Goal: Information Seeking & Learning: Find specific page/section

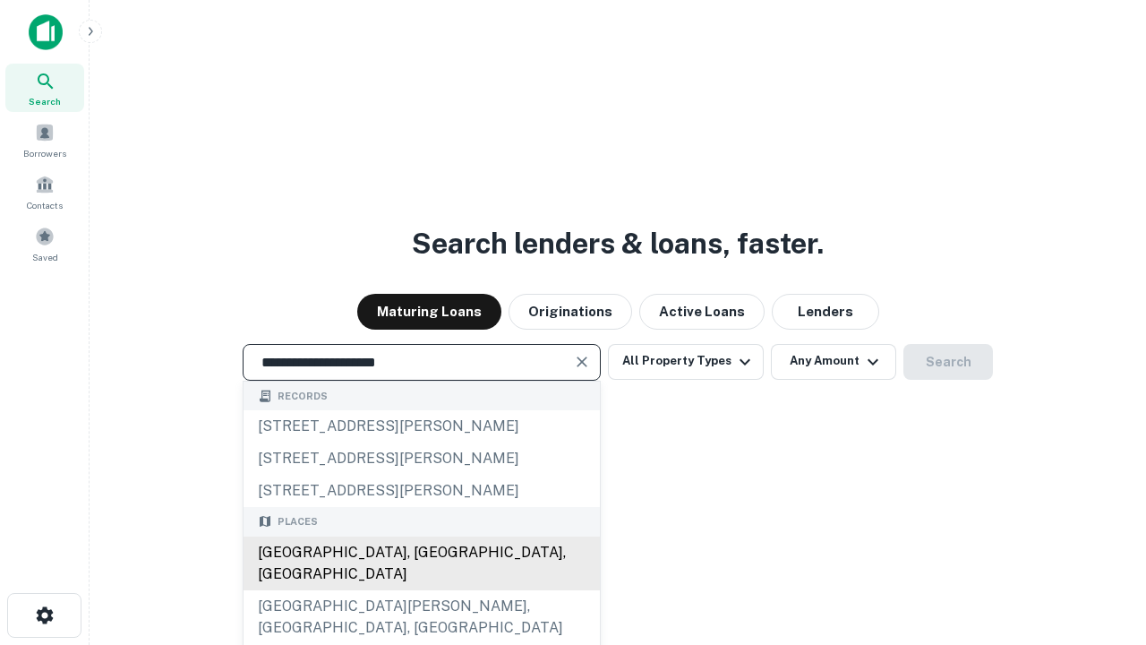
click at [421, 590] on div "Santa Monica, CA, USA" at bounding box center [422, 563] width 356 height 54
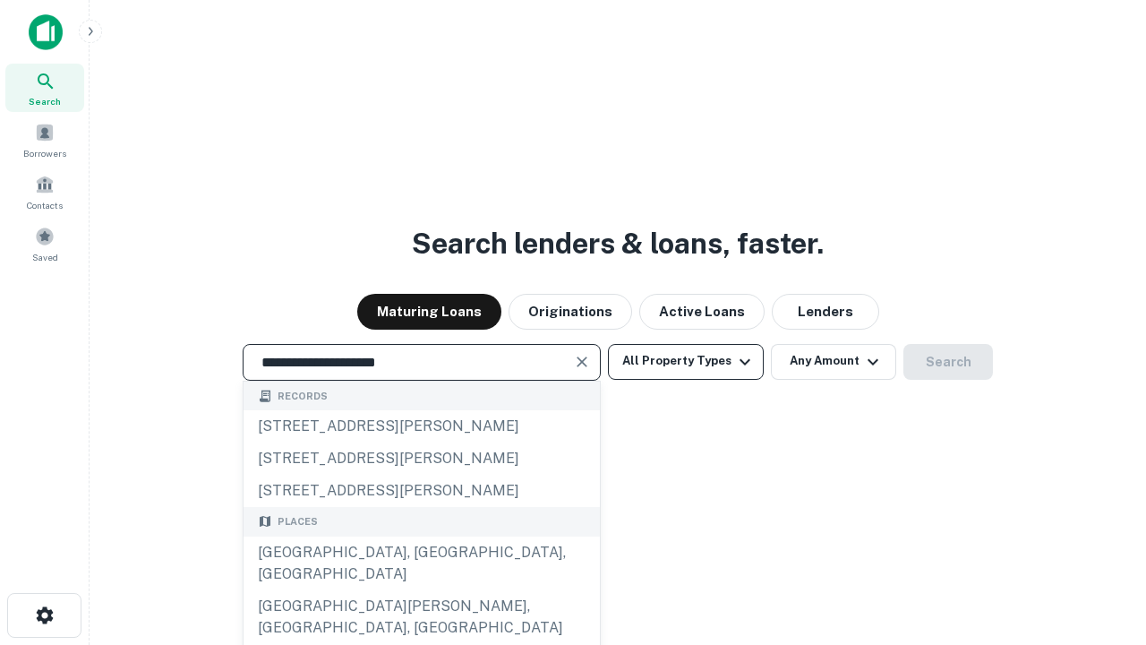
type input "**********"
click at [686, 361] on button "All Property Types" at bounding box center [686, 362] width 156 height 36
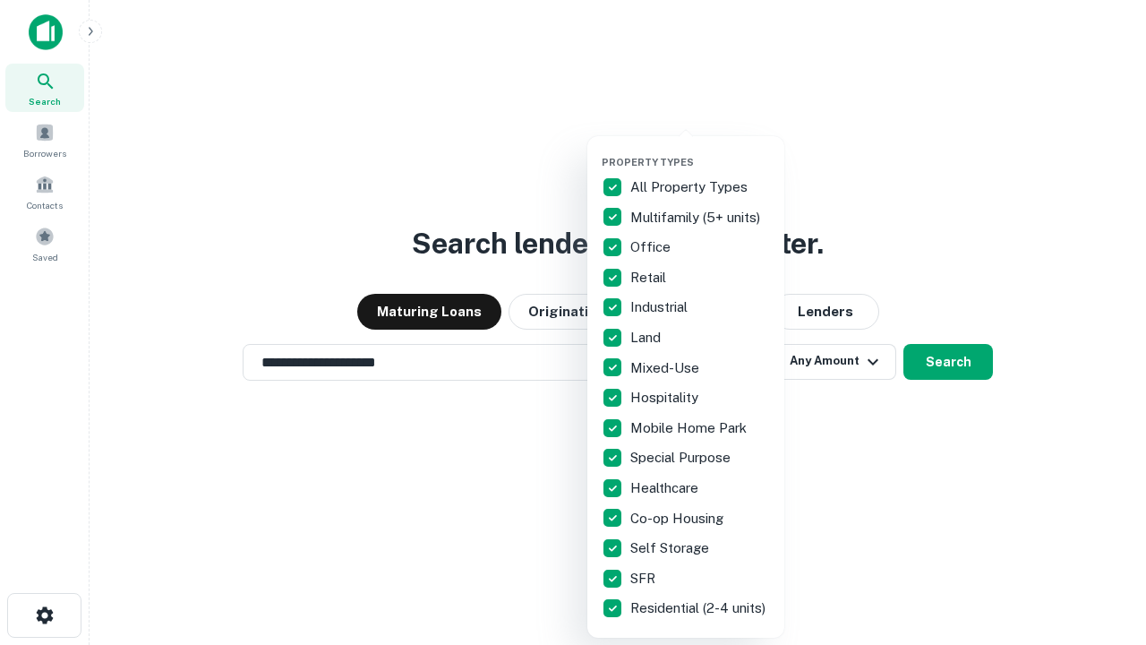
click at [700, 150] on button "button" at bounding box center [700, 150] width 197 height 1
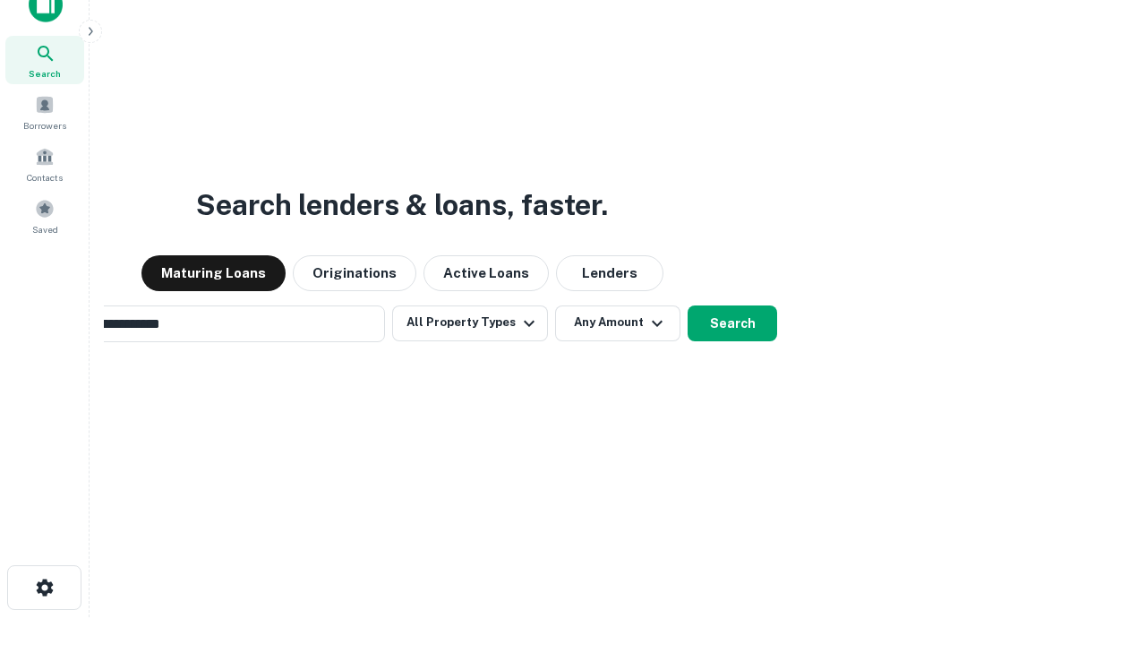
scroll to position [29, 0]
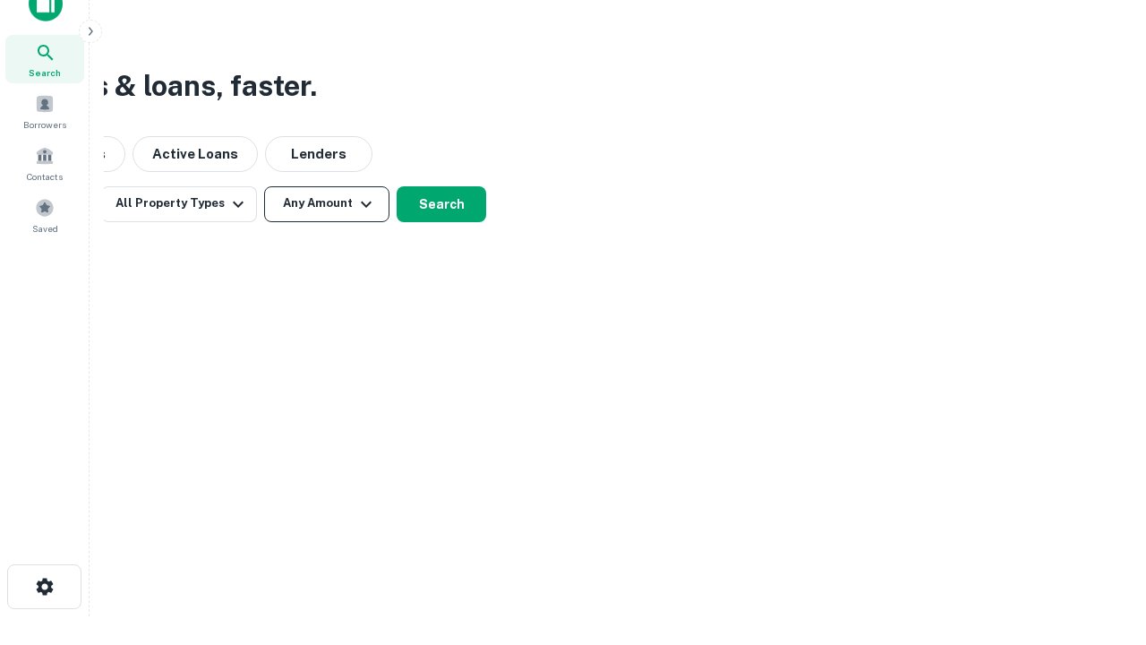
click at [327, 203] on button "Any Amount" at bounding box center [326, 204] width 125 height 36
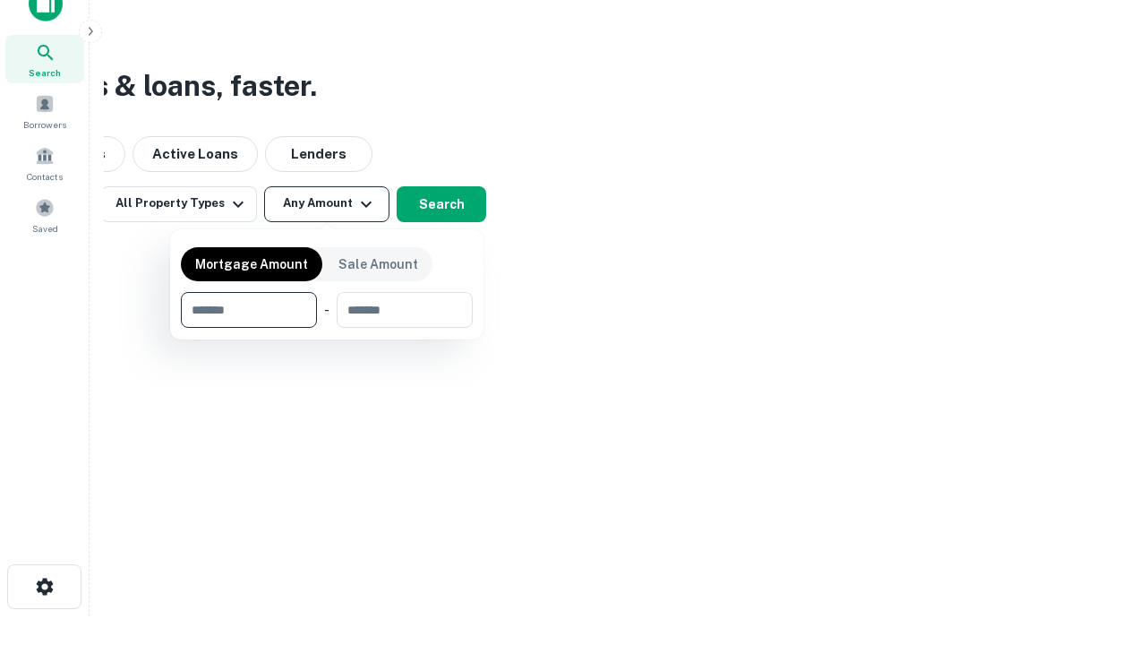
type input "*******"
click at [327, 328] on button "button" at bounding box center [327, 328] width 292 height 1
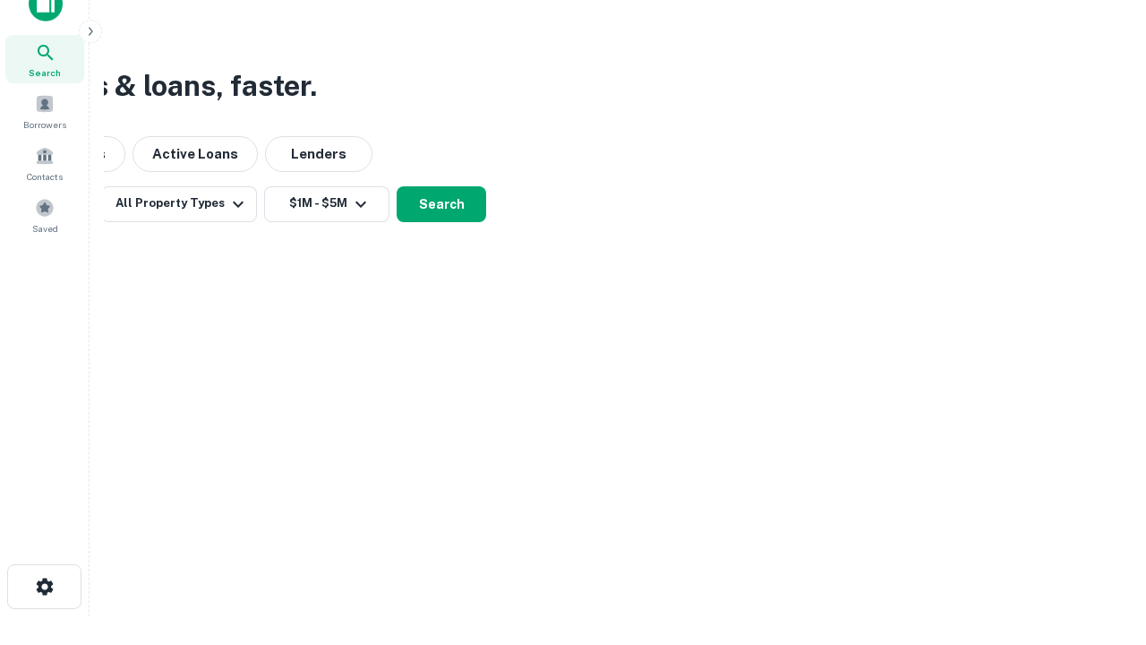
scroll to position [28, 0]
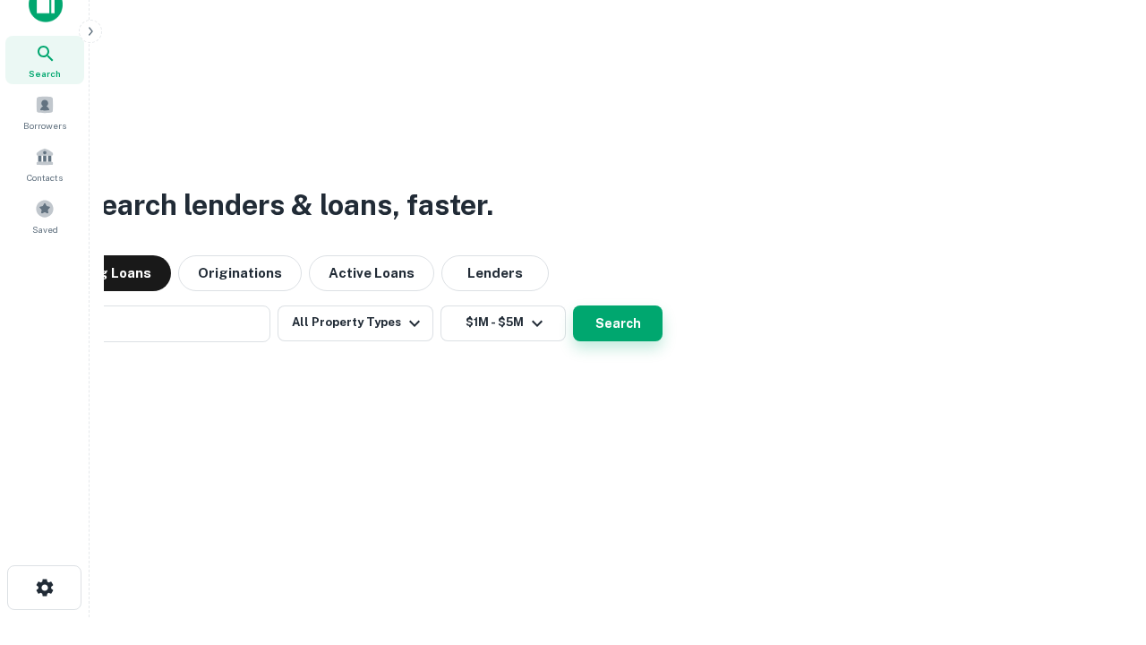
click at [573, 305] on button "Search" at bounding box center [618, 323] width 90 height 36
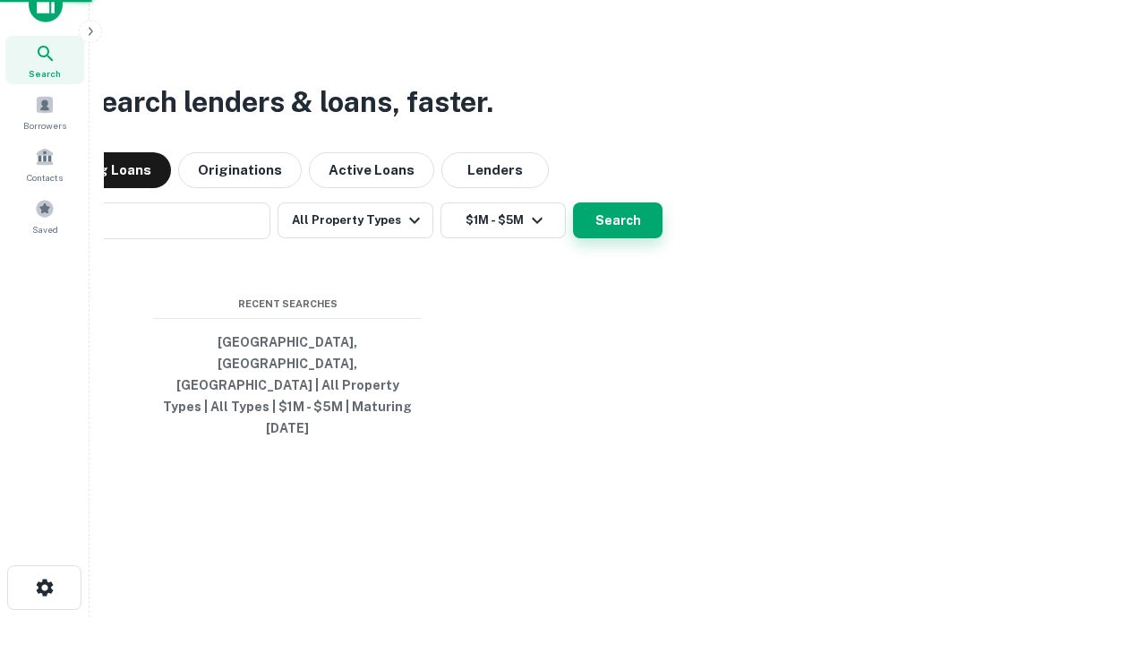
scroll to position [29, 0]
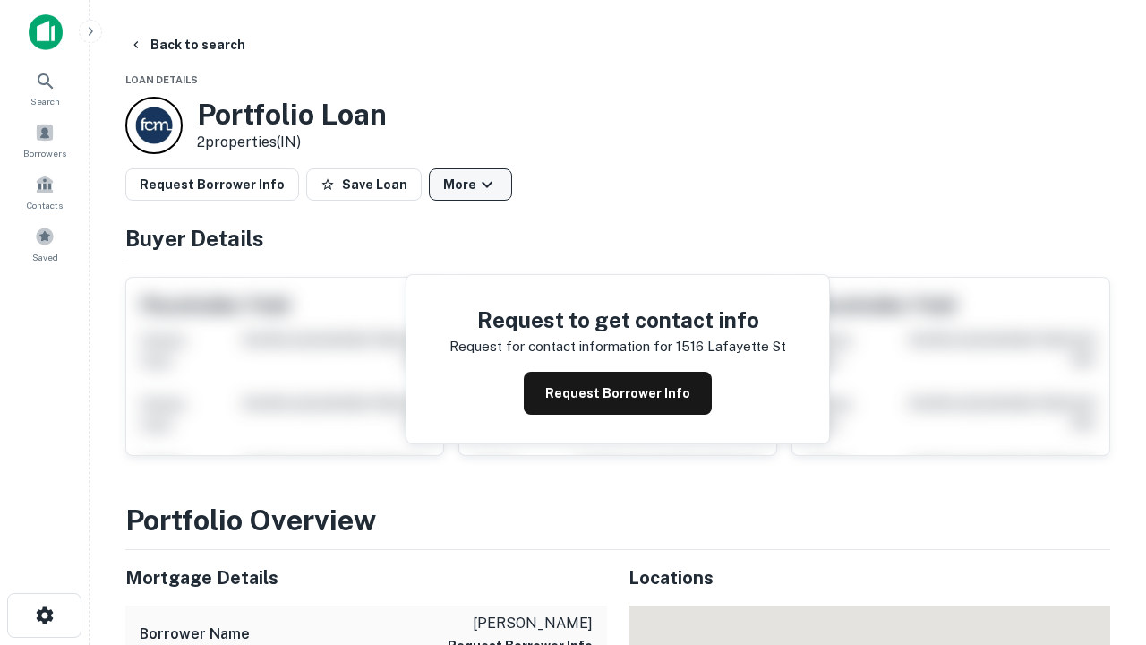
click at [470, 184] on button "More" at bounding box center [470, 184] width 83 height 32
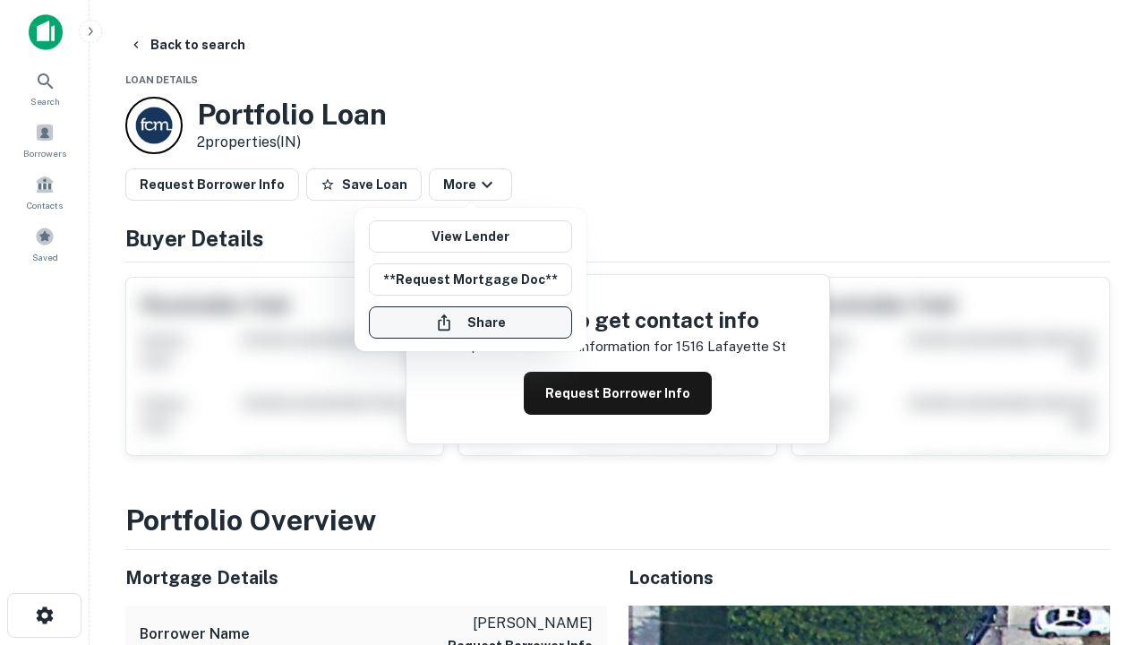
click at [470, 322] on button "Share" at bounding box center [470, 322] width 203 height 32
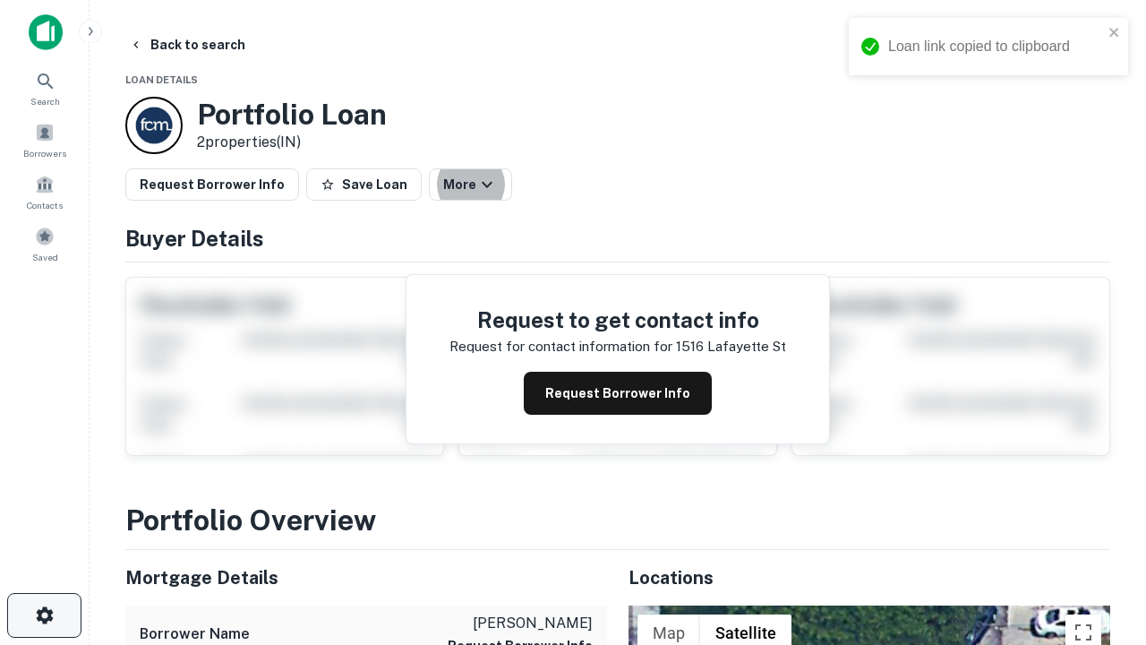
click at [44, 615] on icon "button" at bounding box center [44, 615] width 21 height 21
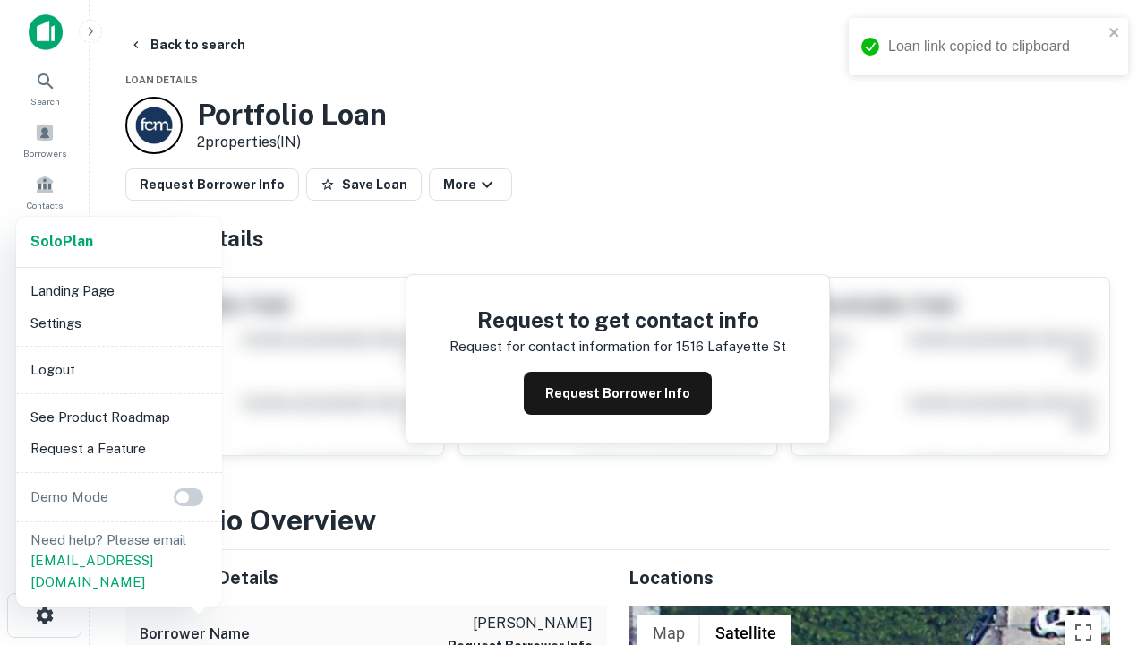
click at [118, 369] on li "Logout" at bounding box center [119, 370] width 192 height 32
